Goal: Book appointment/travel/reservation

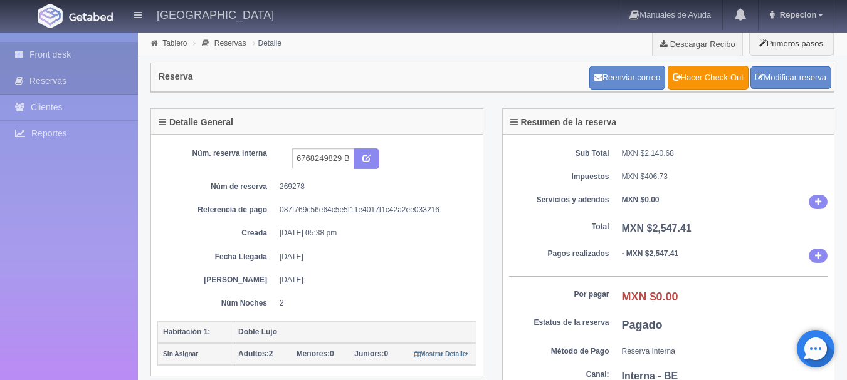
scroll to position [376, 0]
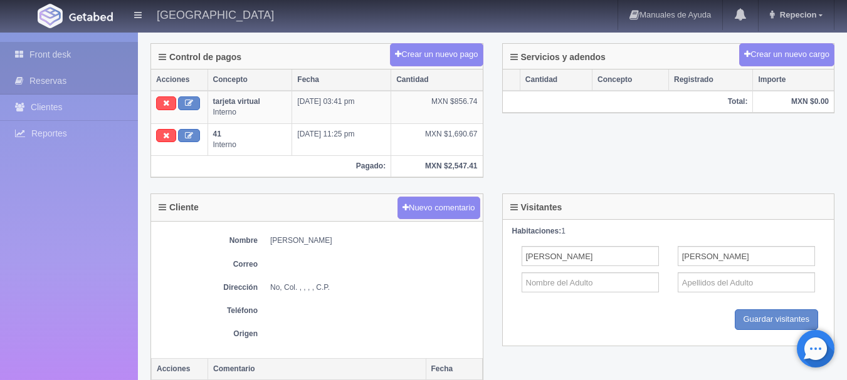
click at [39, 52] on link "Front desk" at bounding box center [69, 55] width 138 height 26
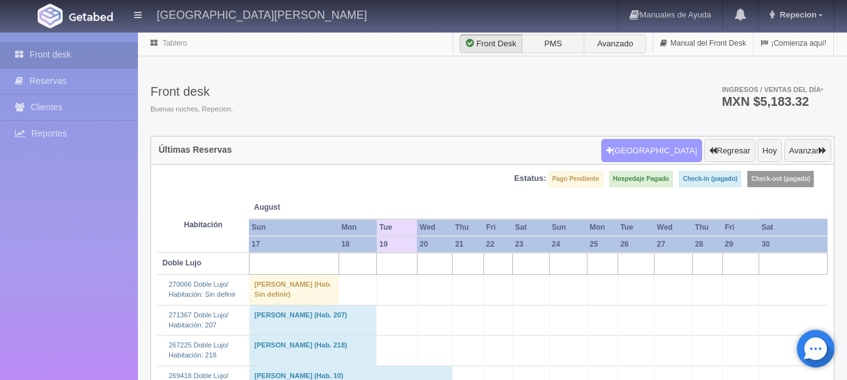
click at [656, 144] on button "Nueva Reserva" at bounding box center [651, 151] width 101 height 24
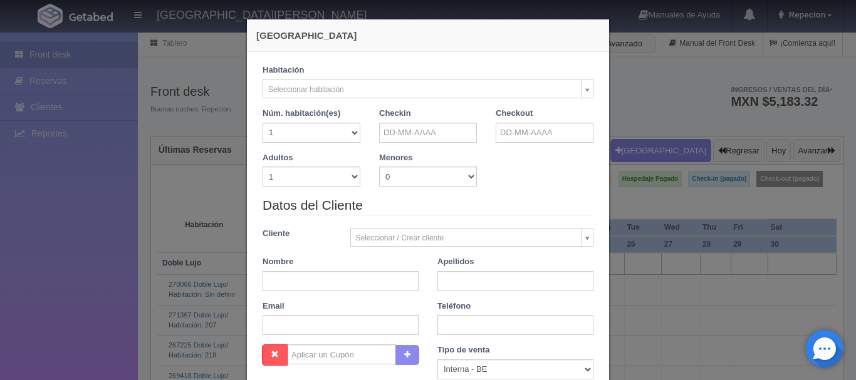
checkbox input "false"
click at [441, 123] on input "text" at bounding box center [428, 133] width 98 height 20
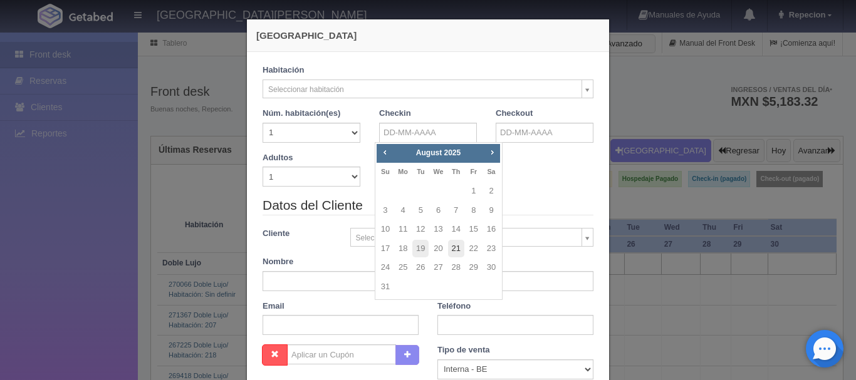
click at [461, 249] on link "21" at bounding box center [456, 249] width 16 height 18
type input "[DATE]"
checkbox input "false"
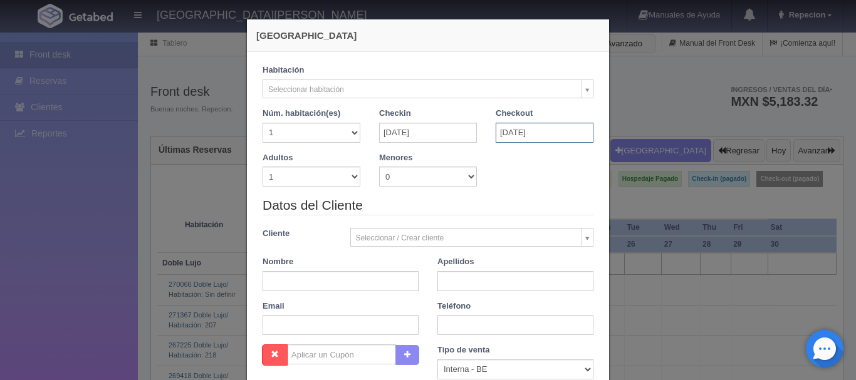
click at [528, 128] on input "[DATE]" at bounding box center [545, 133] width 98 height 20
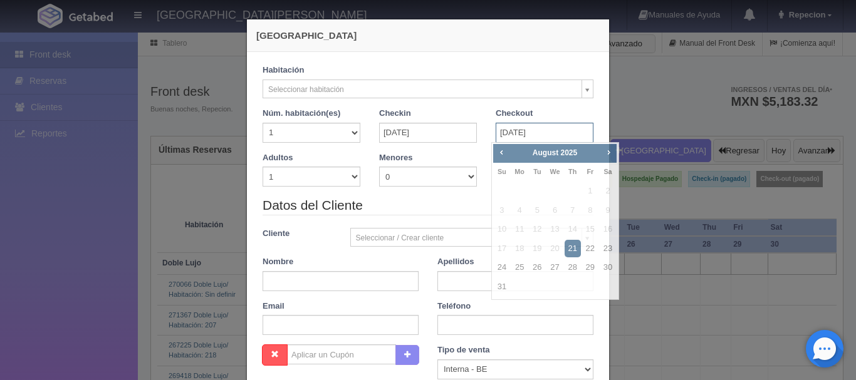
click at [528, 128] on input "[DATE]" at bounding box center [545, 133] width 98 height 20
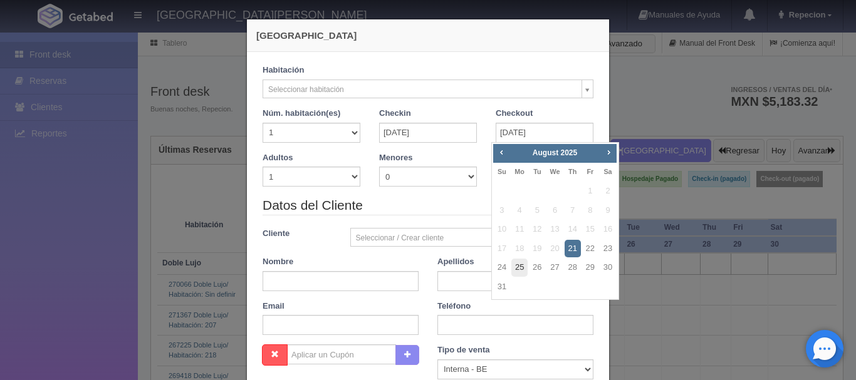
click at [521, 266] on link "25" at bounding box center [519, 268] width 16 height 18
type input "25-08-2025"
checkbox input "false"
click at [521, 266] on link "25" at bounding box center [519, 268] width 16 height 18
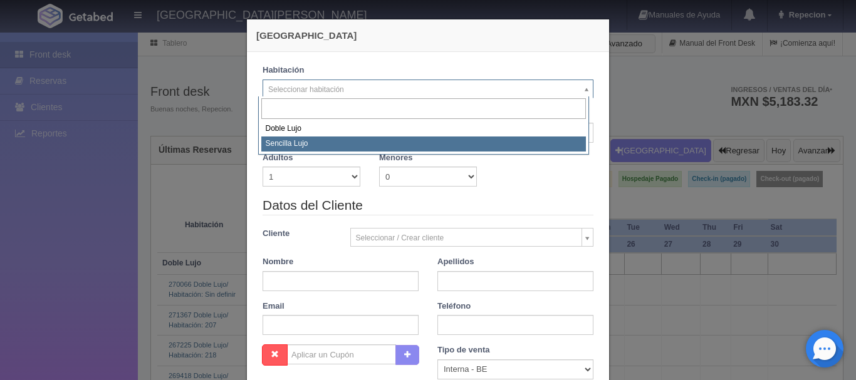
click at [391, 140] on input "21-08-2025" at bounding box center [428, 133] width 98 height 20
select select "576"
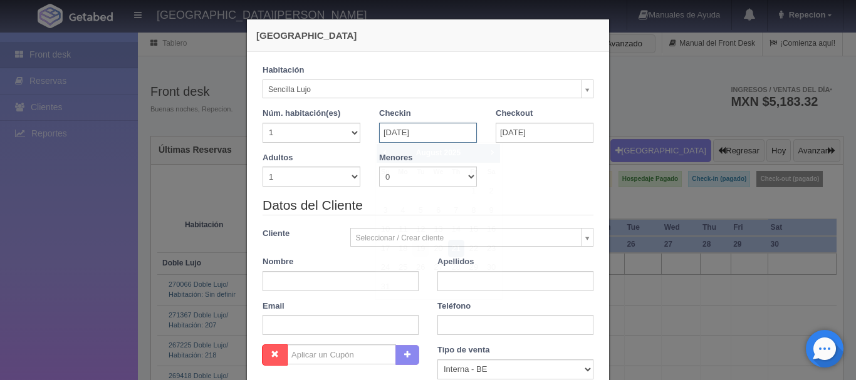
checkbox input "false"
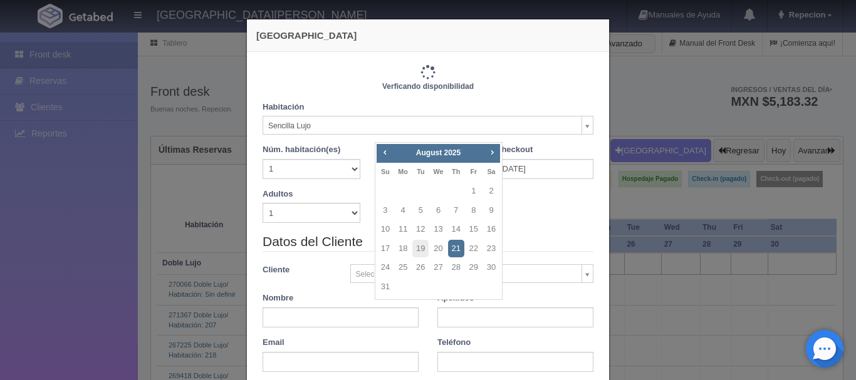
type input "4600.00"
checkbox input "false"
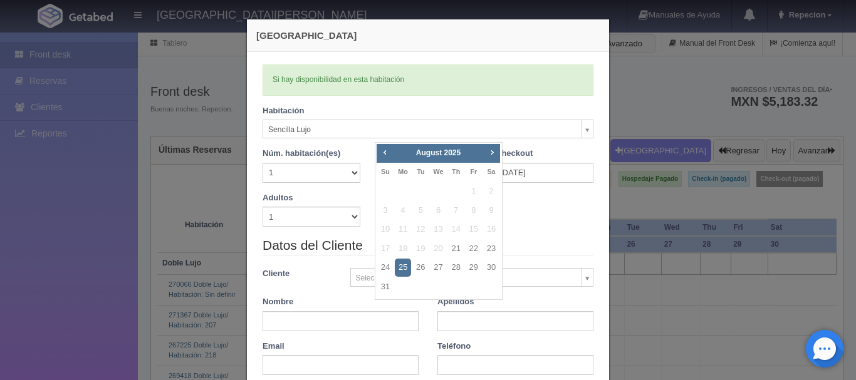
click at [79, 174] on div "Nueva Reserva Verficando disponibilidad Si hay disponibilidad en esta habitació…" at bounding box center [428, 190] width 856 height 380
checkbox input "false"
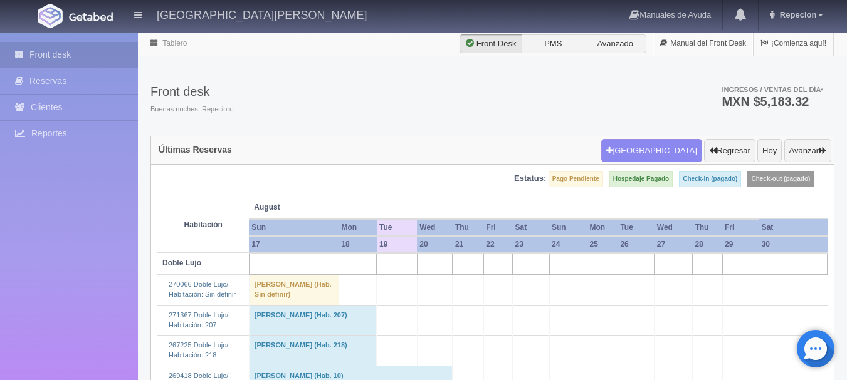
type input "4600.00"
checkbox input "false"
click at [646, 149] on button "Nueva Reserva" at bounding box center [651, 151] width 101 height 24
select select
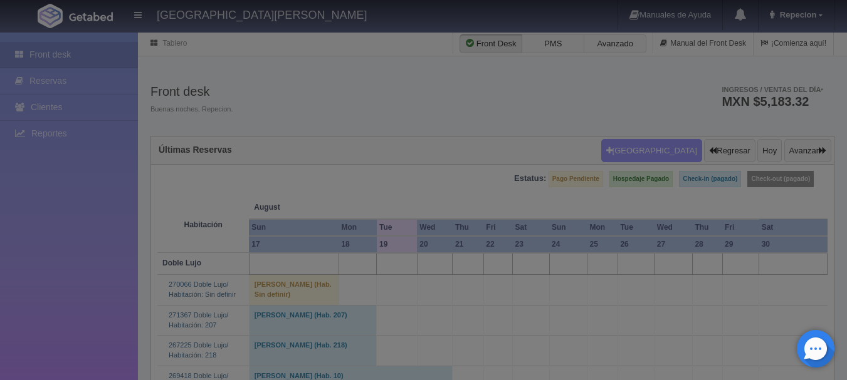
click at [646, 149] on div at bounding box center [423, 190] width 847 height 380
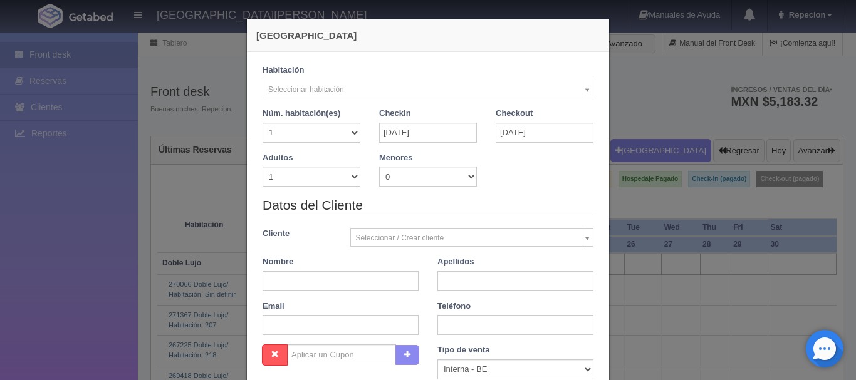
checkbox input "false"
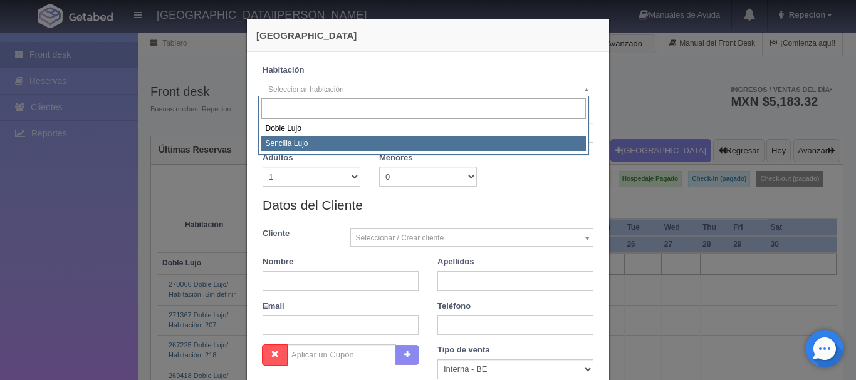
select select "576"
click at [404, 143] on div "Checkin 21-08-2025" at bounding box center [428, 130] width 117 height 44
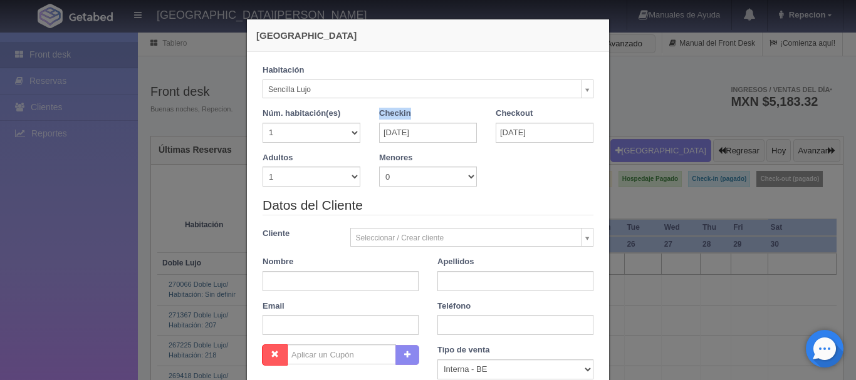
checkbox input "false"
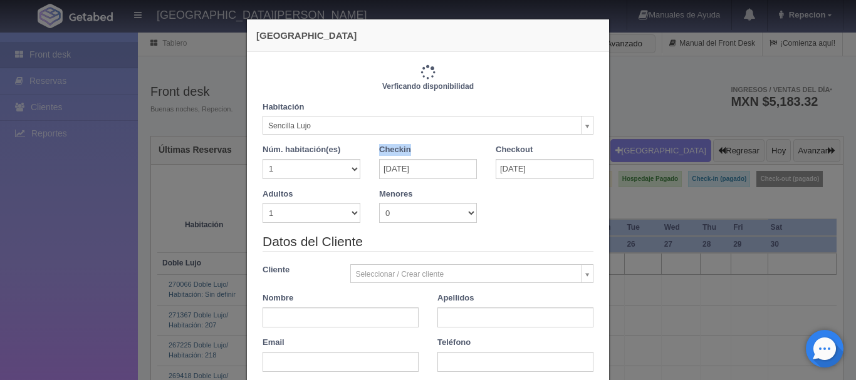
type input "4600.00"
checkbox input "false"
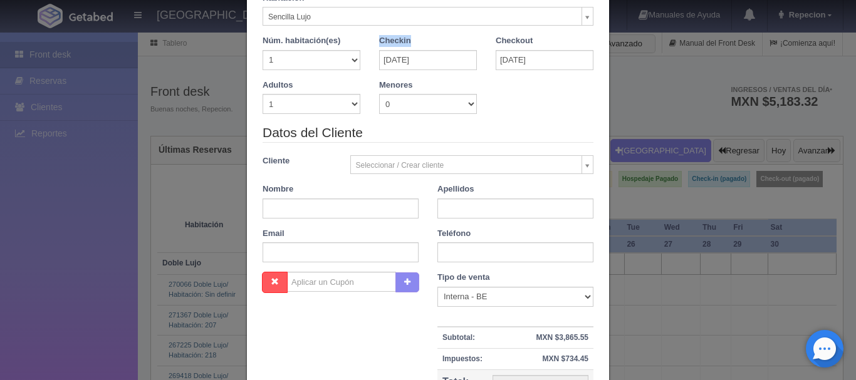
scroll to position [63, 0]
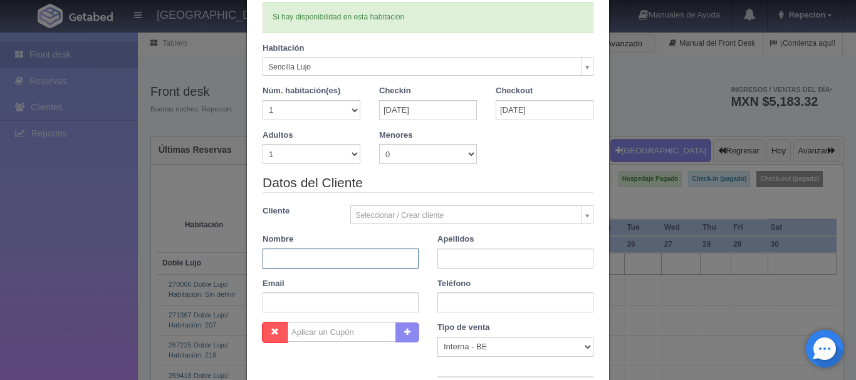
click at [271, 258] on input "text" at bounding box center [341, 259] width 156 height 20
type input "c"
type input "felipe"
click at [451, 255] on input "text" at bounding box center [515, 259] width 156 height 20
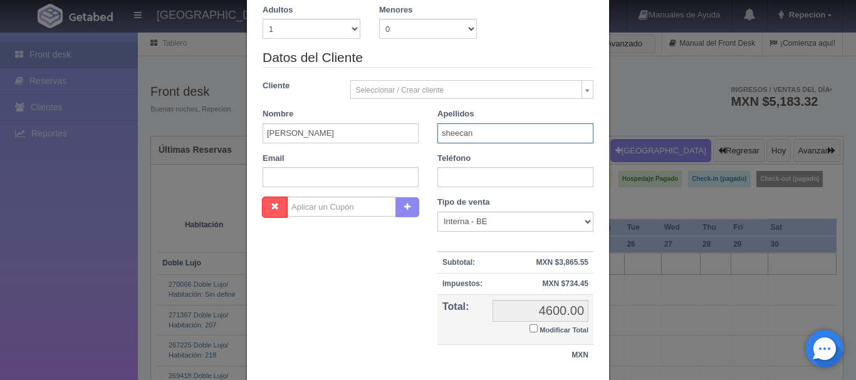
scroll to position [275, 0]
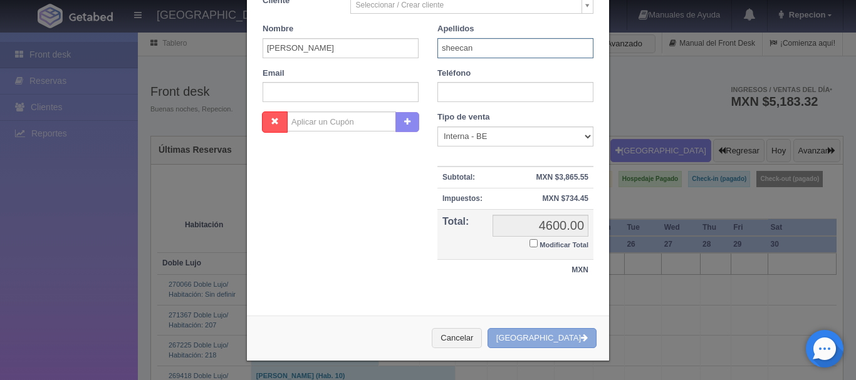
type input "sheecan"
click at [544, 336] on button "Crear Reserva" at bounding box center [541, 338] width 109 height 21
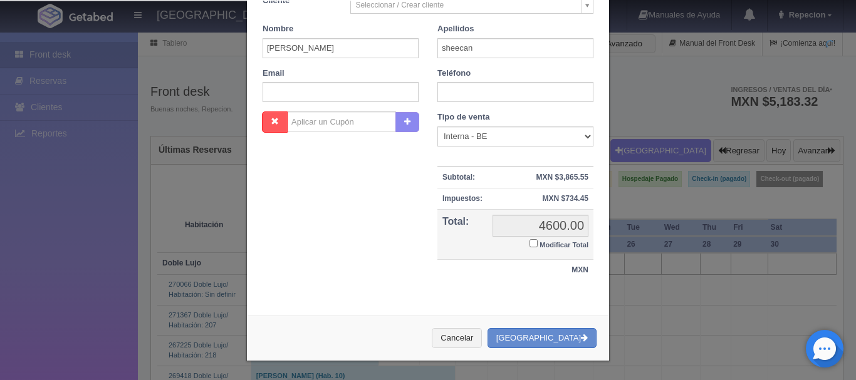
click at [467, 70] on div "Teléfono" at bounding box center [515, 85] width 175 height 35
